Goal: Transaction & Acquisition: Purchase product/service

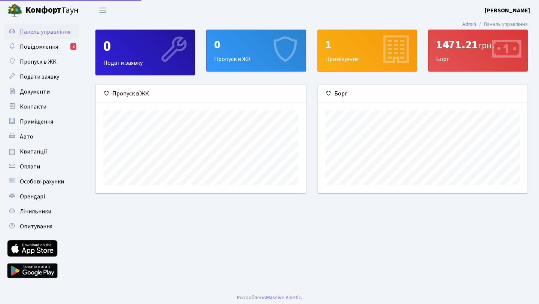
scroll to position [108, 210]
click at [463, 52] on div "1471.21 грн." at bounding box center [478, 44] width 84 height 14
click at [45, 50] on span "Повідомлення" at bounding box center [39, 47] width 38 height 8
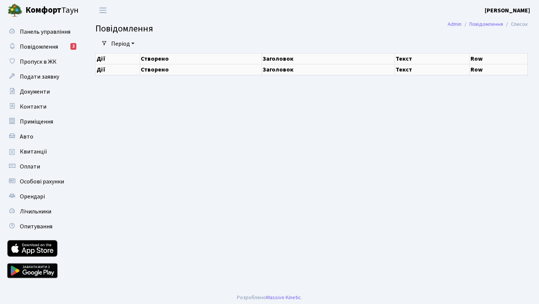
select select "25"
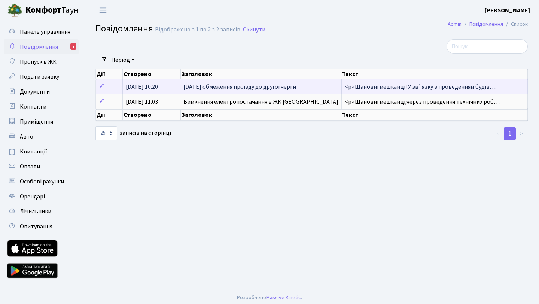
click at [147, 89] on span "25.08.2025, 10:20" at bounding box center [142, 87] width 32 height 8
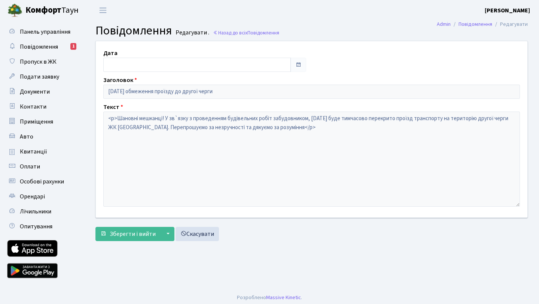
type input "25.08.2025"
click at [40, 48] on span "Повідомлення" at bounding box center [39, 47] width 38 height 8
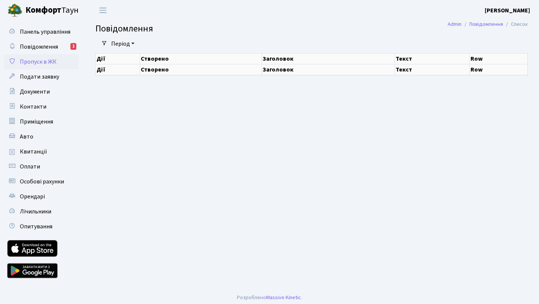
select select "25"
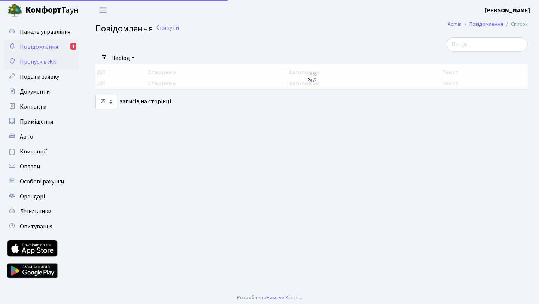
click at [43, 61] on span "Пропуск в ЖК" at bounding box center [38, 62] width 37 height 8
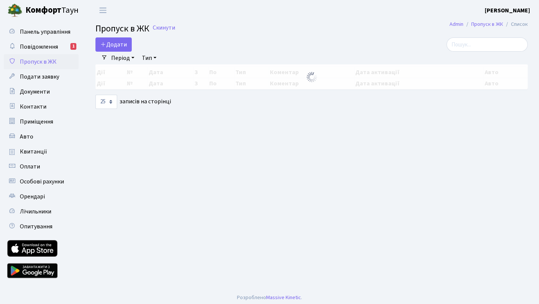
select select "25"
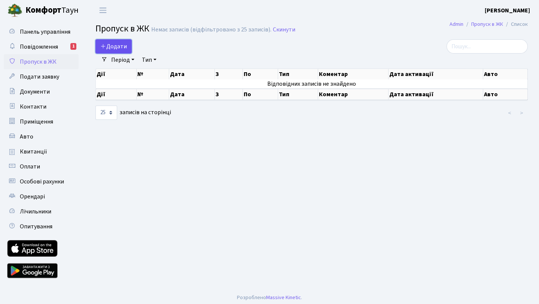
click at [114, 45] on span "Додати" at bounding box center [113, 46] width 27 height 8
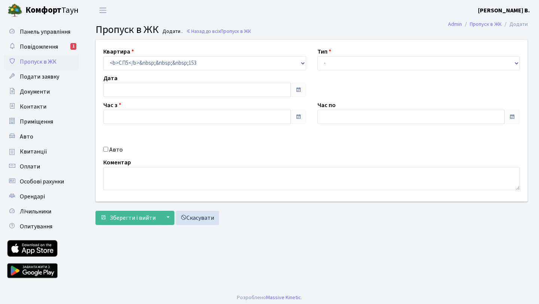
type input "[DATE]"
type input "20:15"
type input "21:30"
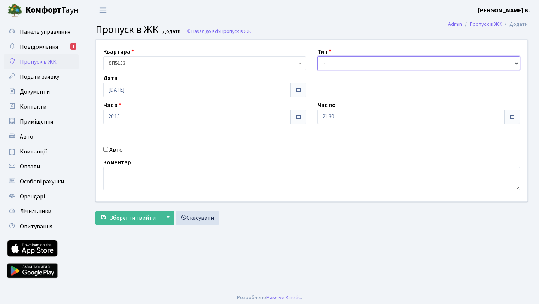
click at [430, 66] on select "- Доставка Таксі Гості Сервіс" at bounding box center [418, 63] width 203 height 14
click at [317, 56] on select "- Доставка Таксі Гості Сервіс" at bounding box center [418, 63] width 203 height 14
click at [348, 64] on select "- Доставка Таксі Гості Сервіс" at bounding box center [418, 63] width 203 height 14
select select "3"
click at [317, 56] on select "- Доставка Таксі Гості Сервіс" at bounding box center [418, 63] width 203 height 14
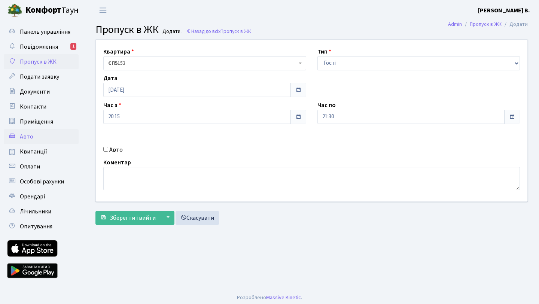
click at [24, 141] on link "Авто" at bounding box center [41, 136] width 75 height 15
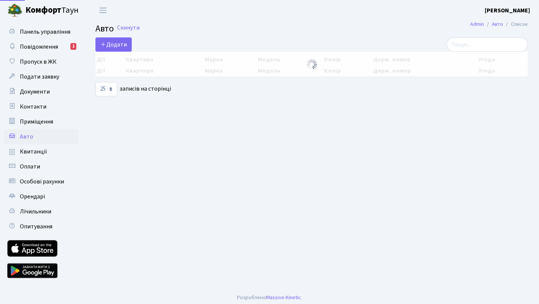
select select "25"
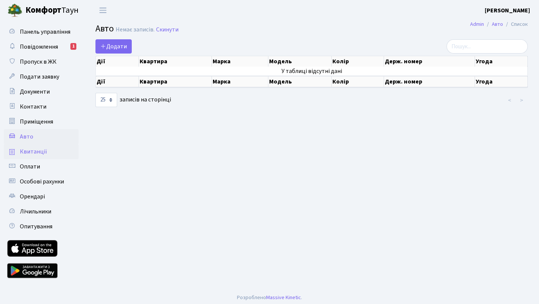
click at [31, 150] on span "Квитанції" at bounding box center [33, 151] width 27 height 8
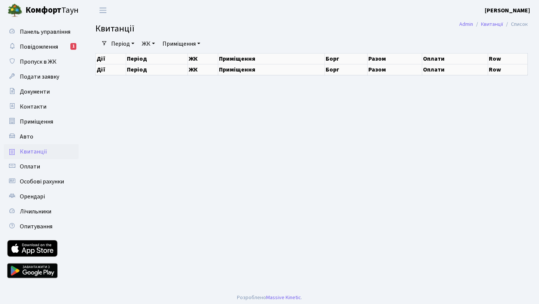
select select "25"
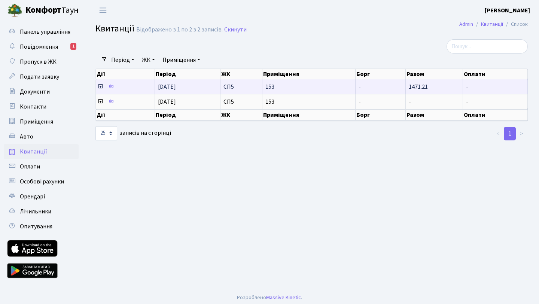
click at [101, 86] on icon at bounding box center [100, 86] width 6 height 6
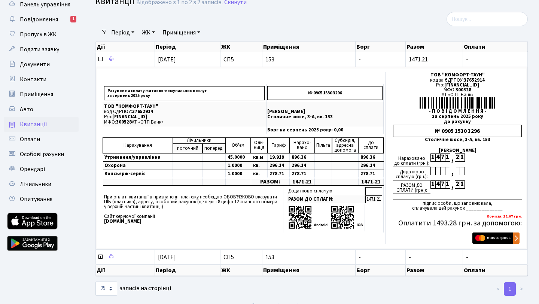
scroll to position [39, 0]
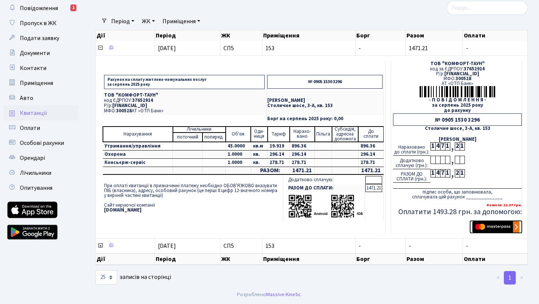
click at [498, 227] on img "submit" at bounding box center [495, 226] width 47 height 11
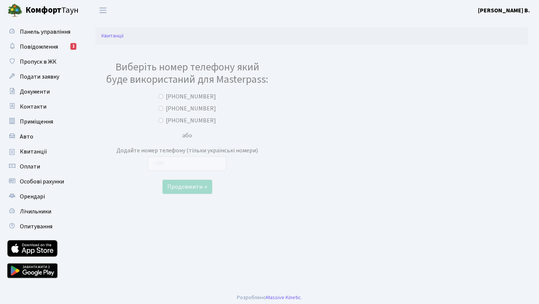
click at [166, 117] on div "[PHONE_NUMBER]" at bounding box center [187, 120] width 166 height 9
click at [163, 120] on input "+18257340610" at bounding box center [160, 120] width 5 height 5
radio input "true"
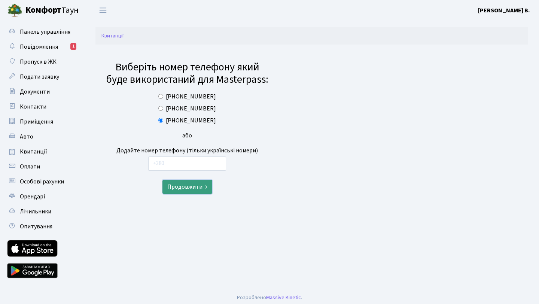
click at [184, 187] on button "Продовжити →" at bounding box center [187, 187] width 50 height 14
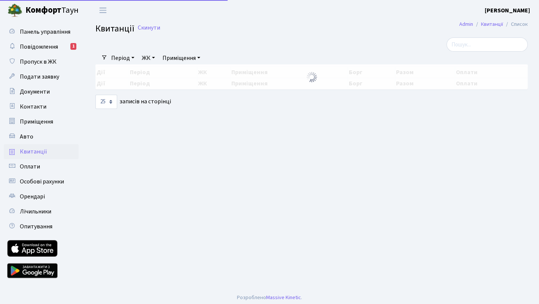
select select "25"
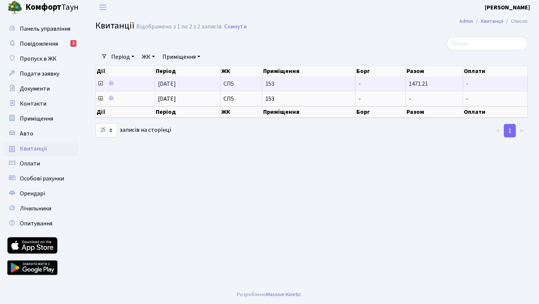
click at [100, 83] on icon at bounding box center [100, 83] width 6 height 6
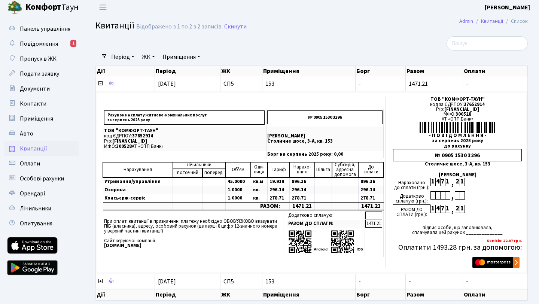
click at [504, 9] on b "[PERSON_NAME] В." at bounding box center [507, 7] width 45 height 8
click at [498, 17] on link "Мій обліковий запис" at bounding box center [492, 21] width 74 height 12
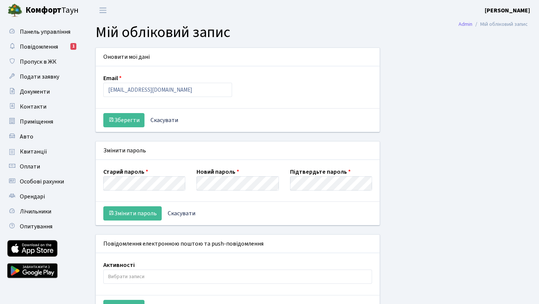
select select
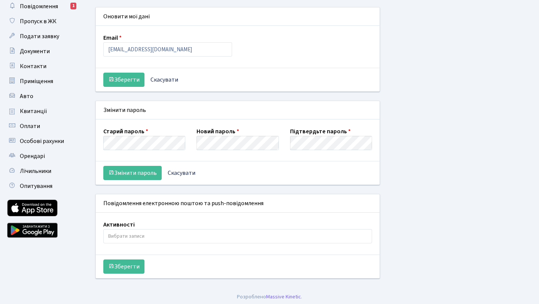
scroll to position [41, 0]
click at [34, 83] on span "Приміщення" at bounding box center [36, 81] width 33 height 8
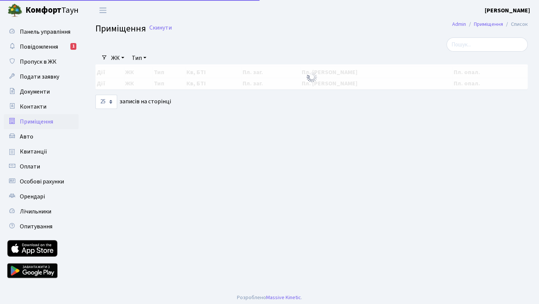
select select "25"
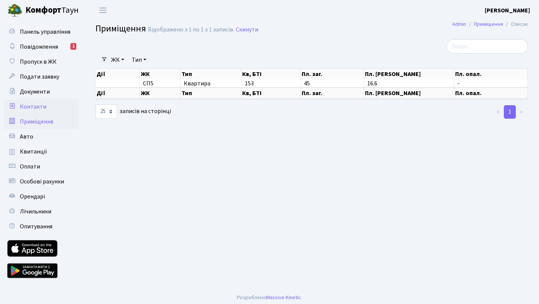
click at [40, 107] on span "Контакти" at bounding box center [33, 107] width 27 height 8
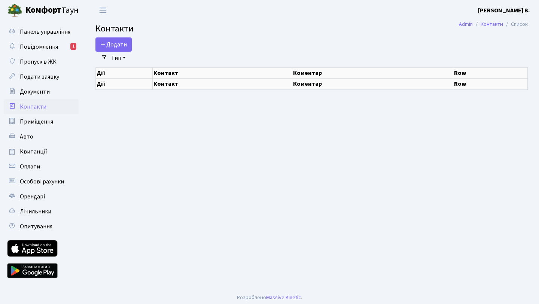
select select "25"
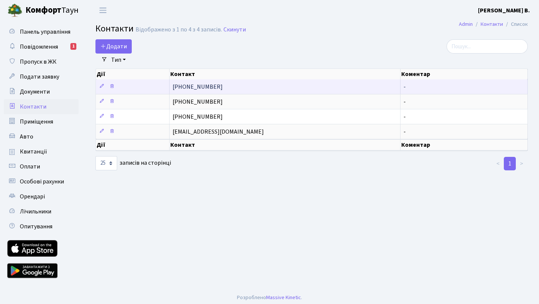
click at [424, 87] on td "-" at bounding box center [463, 86] width 127 height 15
click at [102, 86] on icon at bounding box center [101, 85] width 5 height 5
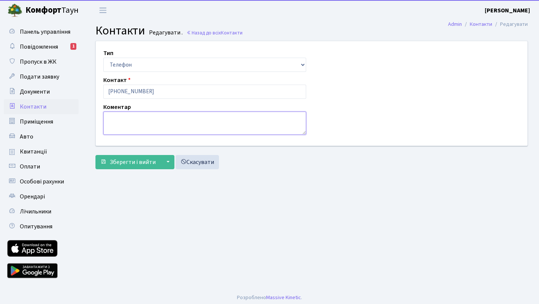
click at [131, 120] on textarea at bounding box center [204, 122] width 203 height 23
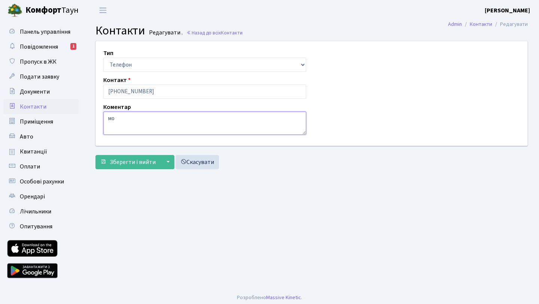
type textarea "м"
type textarea "Whatsup, Telegram"
click at [134, 159] on span "Зберегти і вийти" at bounding box center [133, 162] width 46 height 8
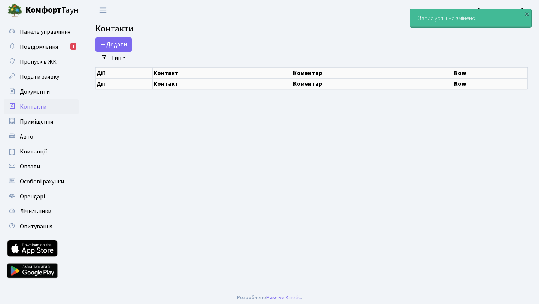
select select "25"
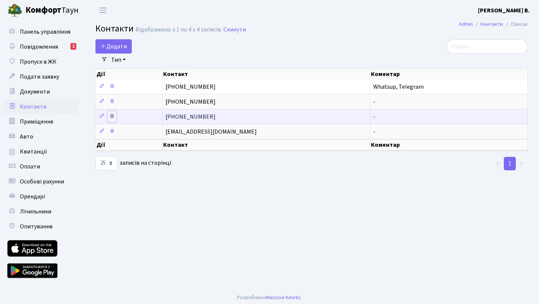
click at [113, 117] on icon at bounding box center [111, 115] width 5 height 5
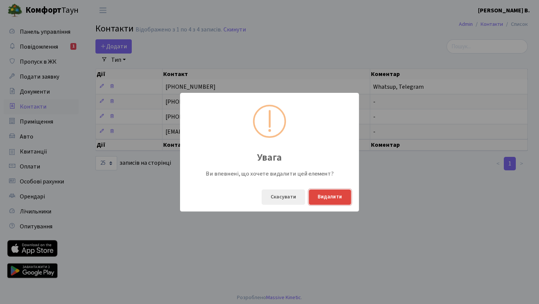
click at [324, 196] on button "Видалити" at bounding box center [330, 196] width 42 height 15
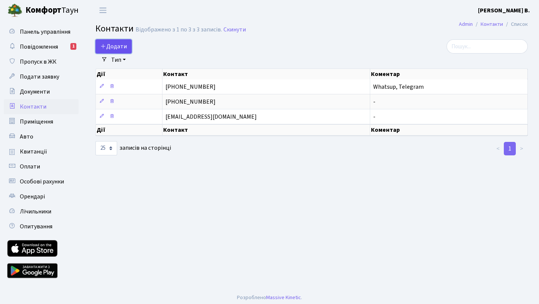
click at [101, 43] on icon at bounding box center [103, 46] width 6 height 6
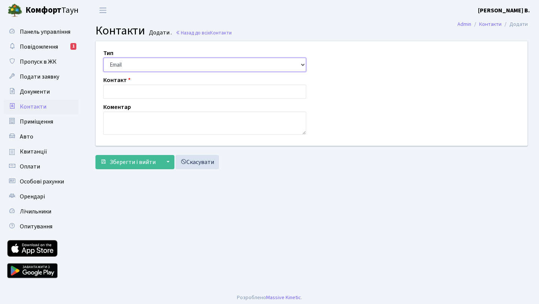
click at [144, 65] on select "Email Телефон" at bounding box center [204, 65] width 203 height 14
select select "1"
click at [103, 58] on select "Email Телефон" at bounding box center [204, 65] width 203 height 14
click at [132, 87] on input "text" at bounding box center [204, 92] width 203 height 14
type input "[PHONE_NUMBER]"
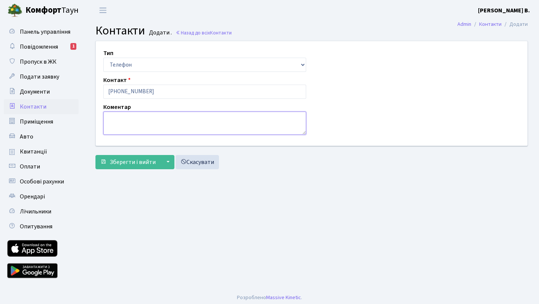
click at [121, 120] on textarea at bounding box center [204, 122] width 203 height 23
click at [150, 163] on span "Зберегти і вийти" at bounding box center [133, 162] width 46 height 8
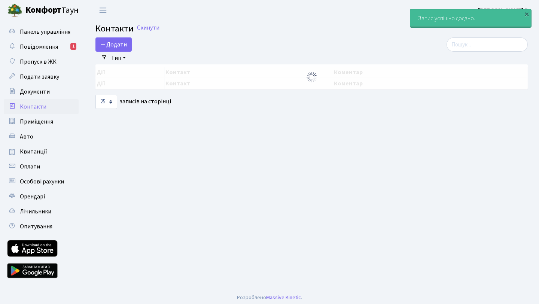
select select "25"
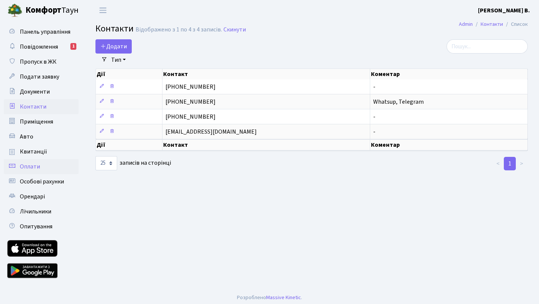
click at [33, 168] on span "Оплати" at bounding box center [30, 166] width 20 height 8
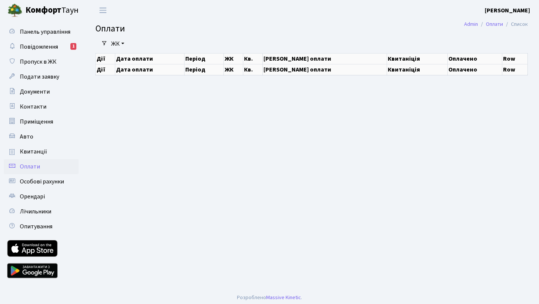
select select "25"
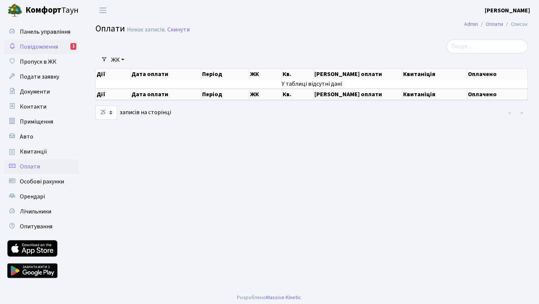
click at [38, 48] on span "Повідомлення" at bounding box center [39, 47] width 38 height 8
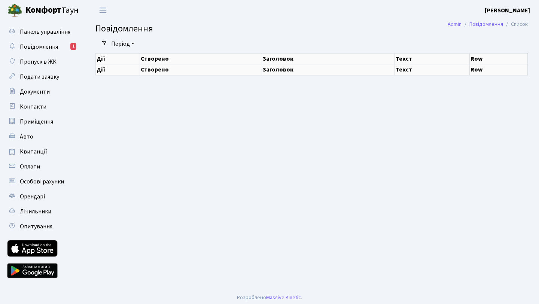
select select "25"
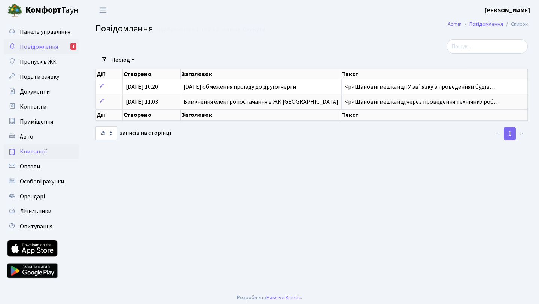
click at [32, 152] on span "Квитанції" at bounding box center [33, 151] width 27 height 8
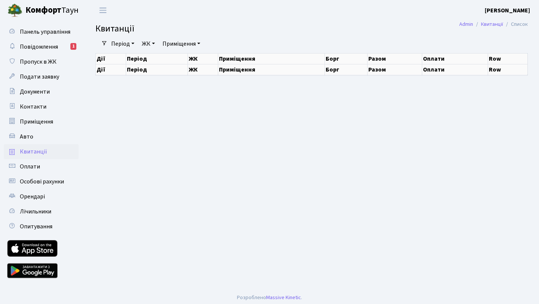
select select "25"
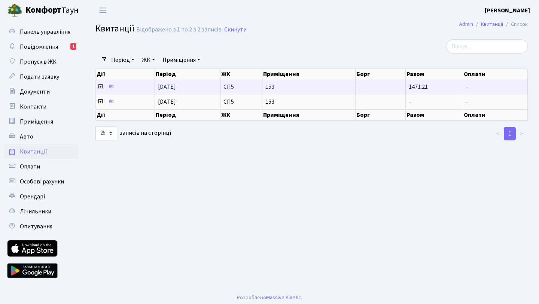
click at [126, 88] on td at bounding box center [125, 86] width 59 height 15
click at [176, 90] on span "[DATE]" at bounding box center [167, 87] width 18 height 8
click at [172, 87] on span "[DATE]" at bounding box center [167, 87] width 18 height 8
click at [100, 88] on icon at bounding box center [100, 86] width 6 height 6
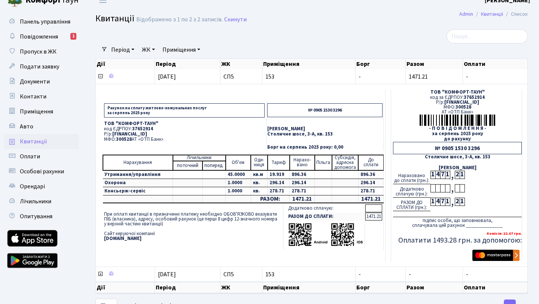
scroll to position [39, 0]
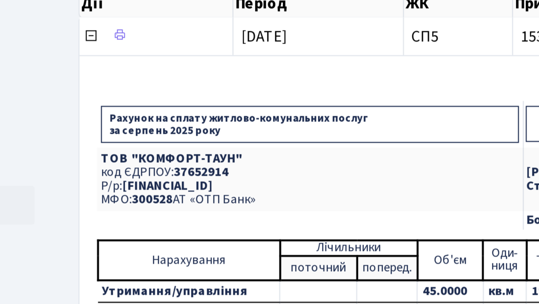
click at [99, 109] on div "Рахунок на сплату житлово-комунальних послуг за [DATE] № 0905 1530 3296 ТОВ "КО…" at bounding box center [311, 146] width 428 height 179
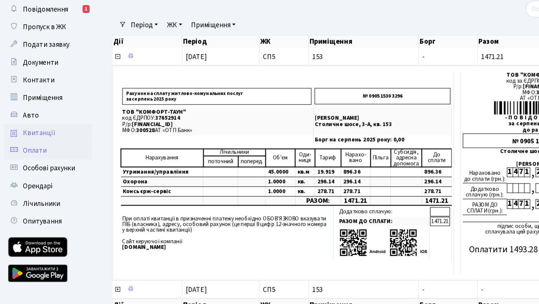
click at [28, 128] on span "Оплати" at bounding box center [30, 128] width 20 height 8
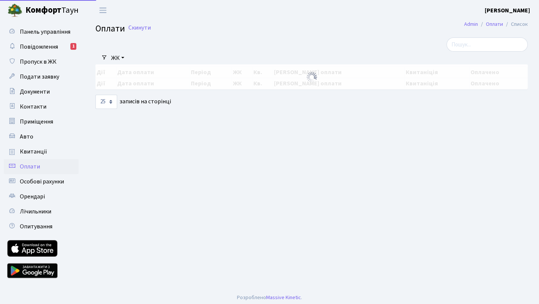
select select "25"
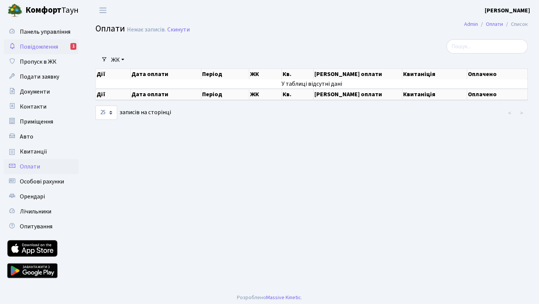
click at [42, 47] on span "Повідомлення" at bounding box center [39, 47] width 38 height 8
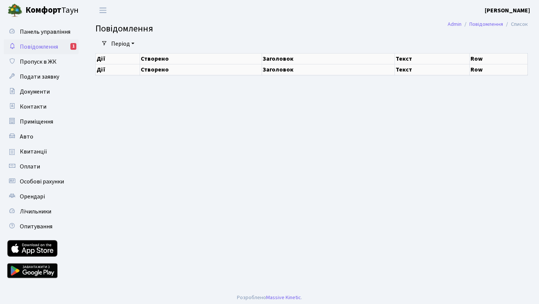
select select "25"
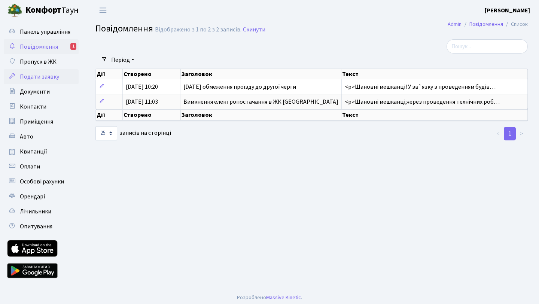
click at [36, 80] on span "Подати заявку" at bounding box center [39, 77] width 39 height 8
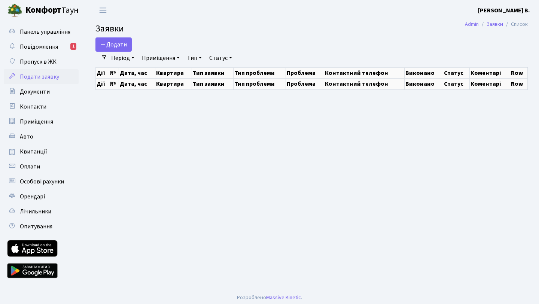
select select "25"
